Goal: Complete application form

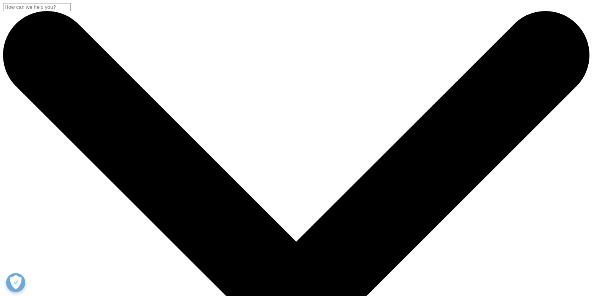
click at [101, 147] on div "Sales HR/Career Patient Seeking Clinical Trials Site/Investigator Waiting List …" at bounding box center [64, 123] width 75 height 48
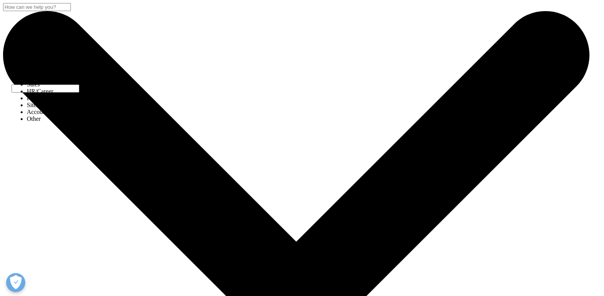
select select "Other"
type input "Phil"
type input "[PERSON_NAME]"
type input "[EMAIL_ADDRESS][PERSON_NAME][DOMAIN_NAME]"
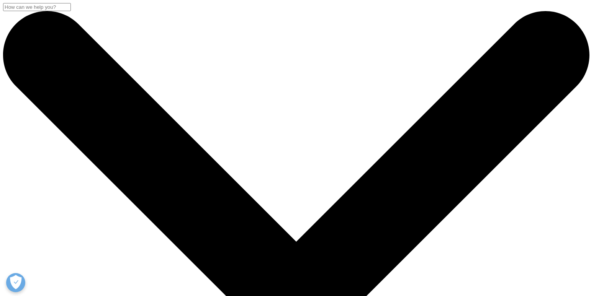
type input "2678727270"
select select "[GEOGRAPHIC_DATA]"
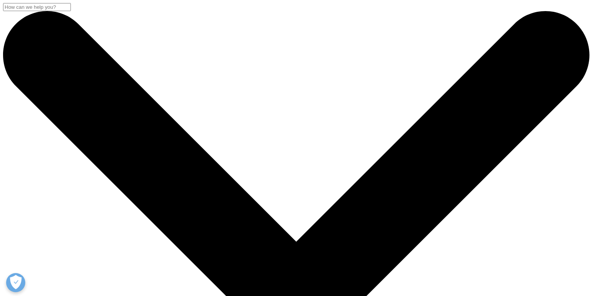
type input "Manager, Data Intelligence"
type input "ICON"
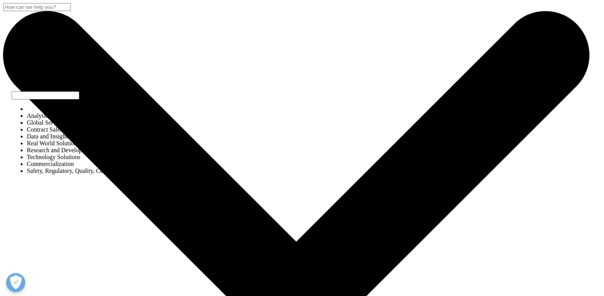
click at [192, 121] on div "Analytics Solutions Global Services (consulting/outsourcing) Contract Sales and…" at bounding box center [109, 140] width 165 height 69
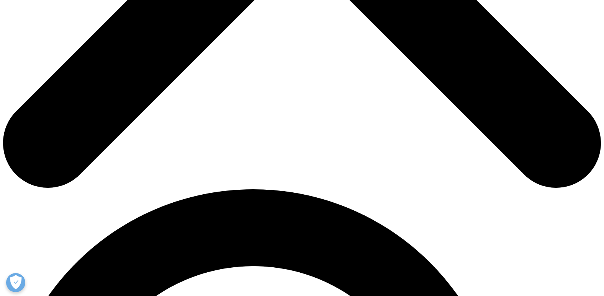
scroll to position [421, 0]
